Goal: Check status: Check status

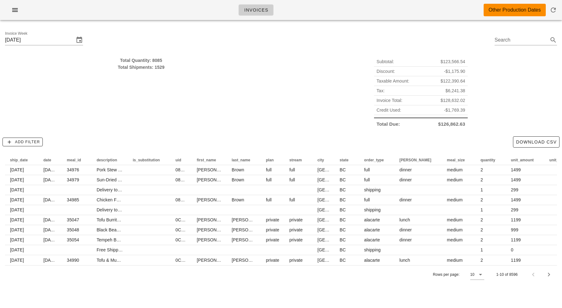
click at [250, 87] on div "Total Quantity: 8085 Total Shipments: 1529" at bounding box center [141, 92] width 280 height 79
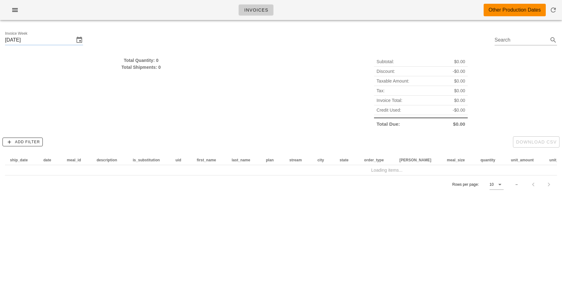
type input "Sunday August 17"
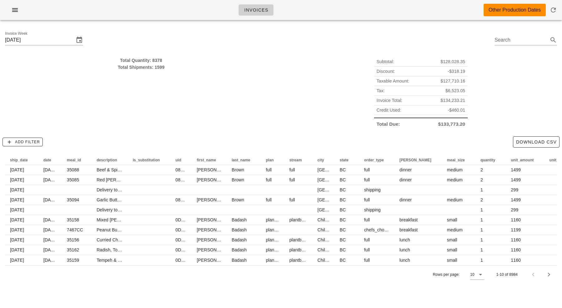
click at [201, 58] on div "Total Quantity: 8378" at bounding box center [141, 60] width 272 height 7
